Goal: Download file/media

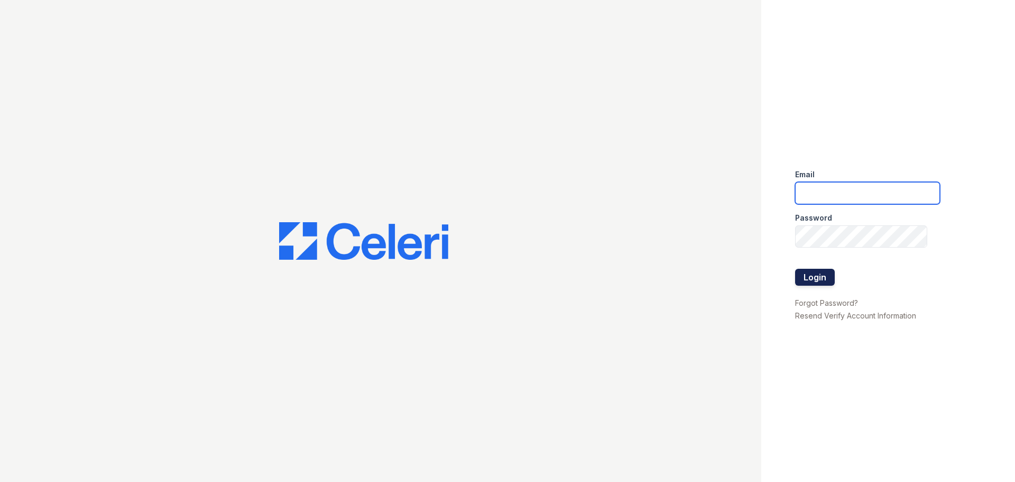
type input "[EMAIL_ADDRESS][DOMAIN_NAME]"
click at [811, 273] on button "Login" at bounding box center [815, 277] width 40 height 17
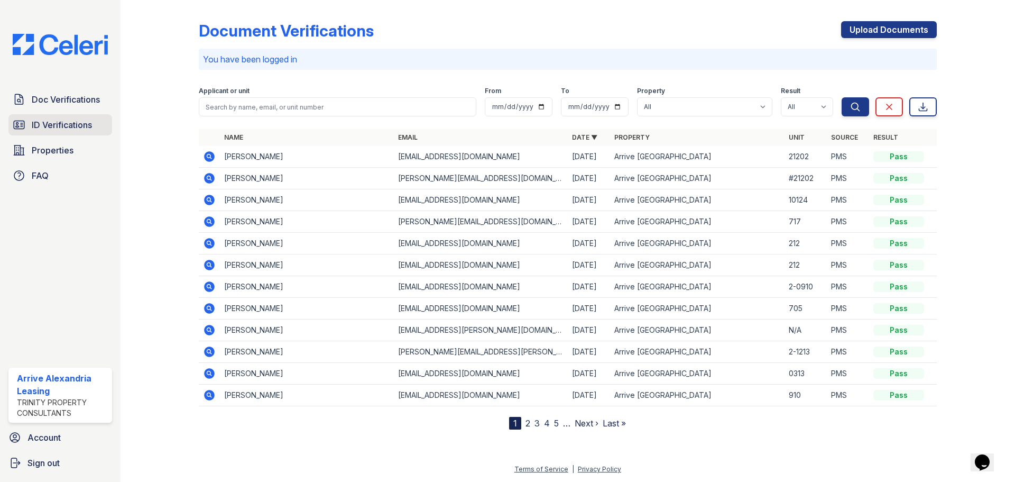
click at [40, 123] on span "ID Verifications" at bounding box center [62, 124] width 60 height 13
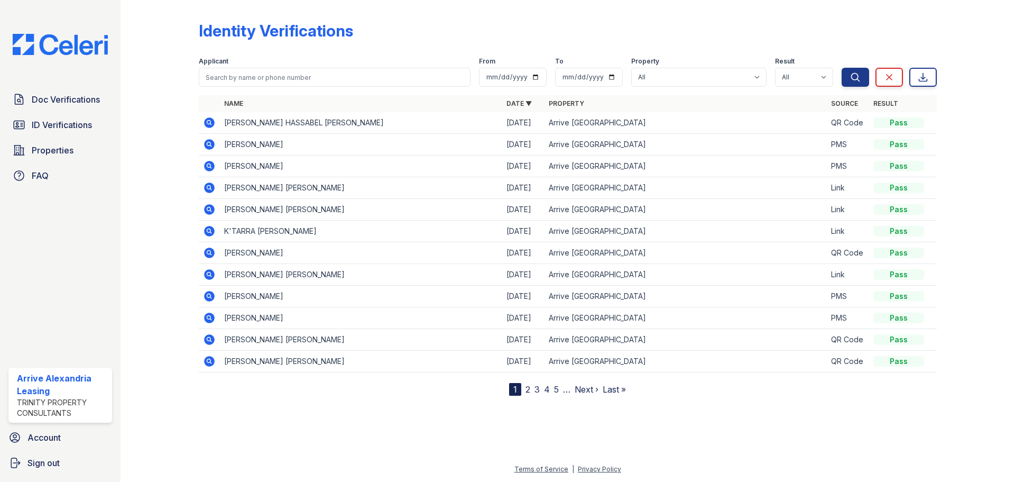
click at [209, 121] on icon at bounding box center [208, 122] width 3 height 3
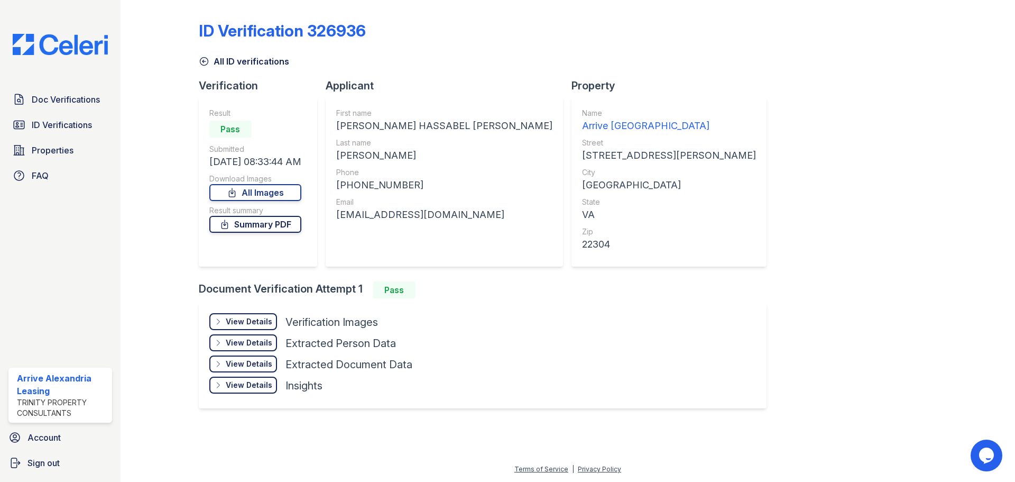
click at [281, 219] on link "Summary PDF" at bounding box center [255, 224] width 92 height 17
